Goal: Check status: Check status

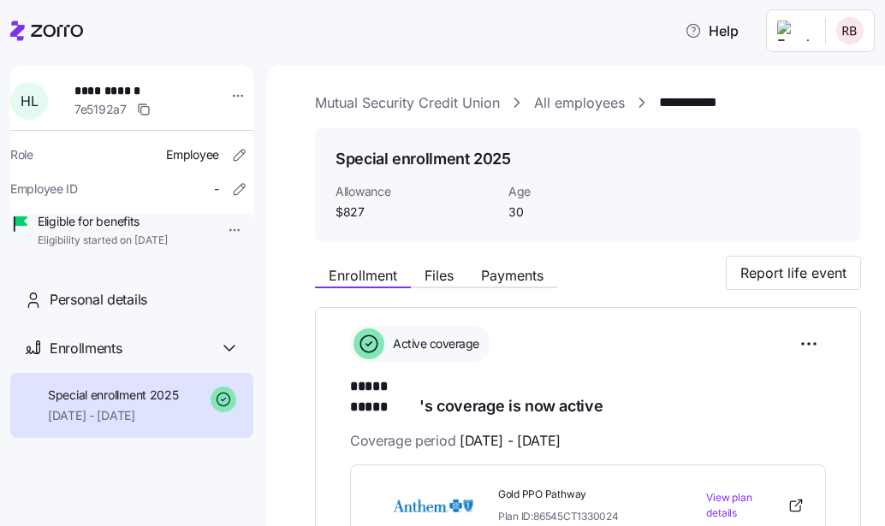
scroll to position [170, 0]
